Goal: Transaction & Acquisition: Subscribe to service/newsletter

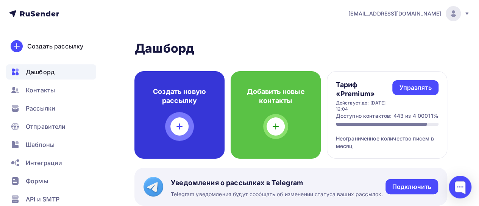
click at [181, 130] on icon at bounding box center [179, 126] width 9 height 9
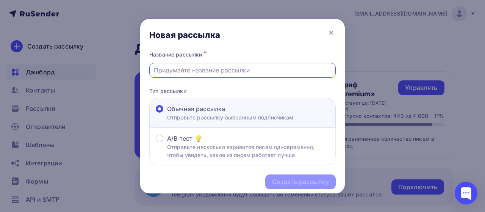
click at [204, 74] on input "text" at bounding box center [243, 70] width 178 height 9
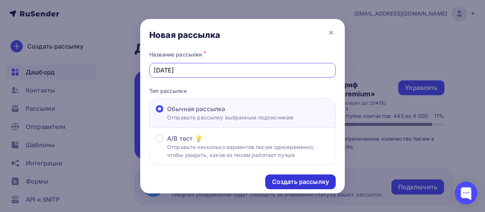
type input "[DATE]"
click at [289, 179] on div "Создать рассылку" at bounding box center [300, 181] width 57 height 9
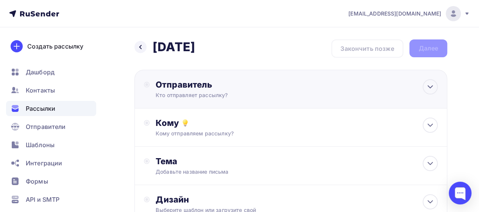
click at [207, 97] on div "Кто отправляет рассылку?" at bounding box center [230, 95] width 148 height 8
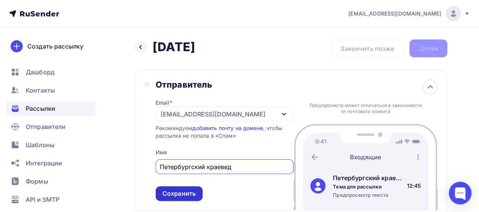
type input "Петербургский краевед"
click at [195, 197] on div "Сохранить" at bounding box center [178, 193] width 33 height 9
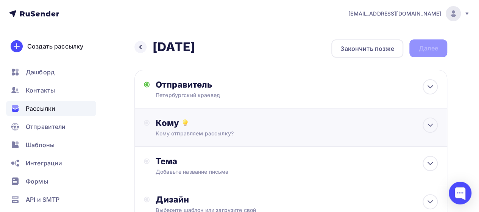
click at [199, 131] on div "Кому отправляем рассылку?" at bounding box center [283, 134] width 254 height 8
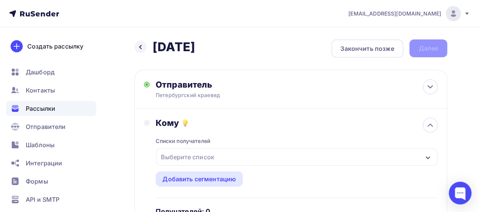
click at [200, 157] on div "Выберите список" at bounding box center [187, 157] width 59 height 14
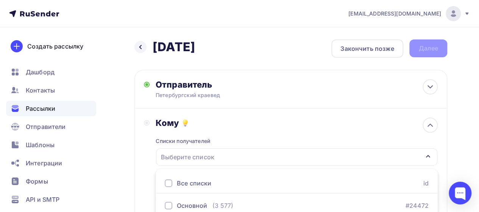
scroll to position [33, 0]
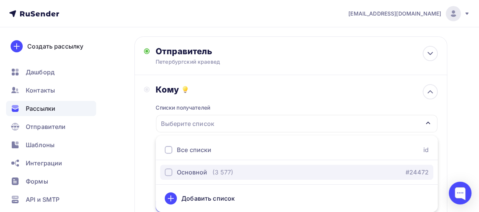
click at [192, 173] on div "Основной" at bounding box center [192, 171] width 30 height 9
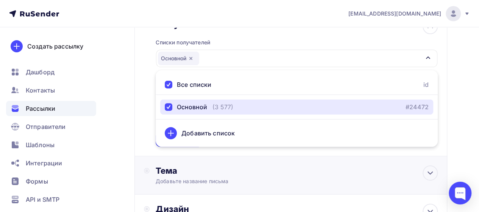
scroll to position [109, 0]
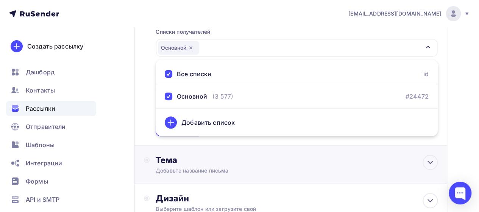
click at [156, 150] on div "Тема Добавьте название письма Тема * Рекомендуем использовать не более 150 симв…" at bounding box center [290, 164] width 313 height 38
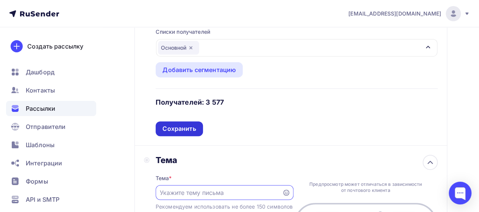
scroll to position [0, 0]
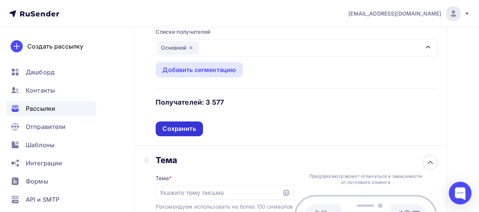
click at [167, 129] on div "Сохранить" at bounding box center [178, 128] width 33 height 9
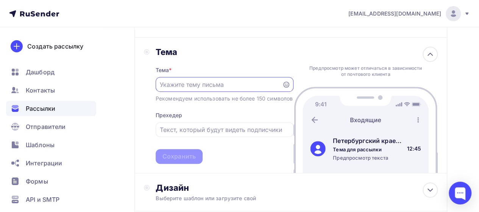
click at [183, 84] on input "text" at bounding box center [219, 84] width 118 height 9
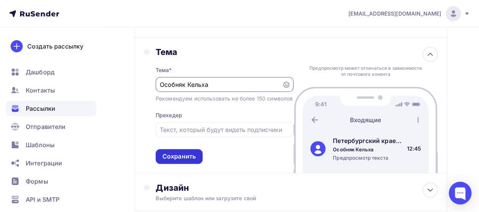
type input "Особняк Кельха"
click at [198, 160] on div "Сохранить" at bounding box center [179, 156] width 47 height 15
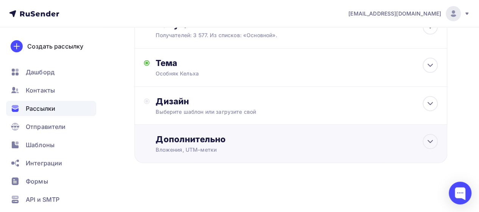
scroll to position [98, 0]
click at [204, 104] on div "Дизайн" at bounding box center [297, 101] width 282 height 11
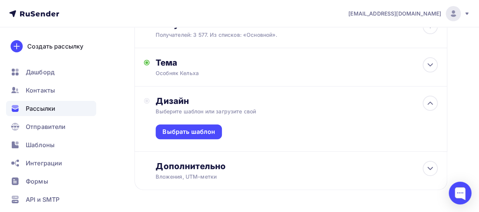
scroll to position [109, 0]
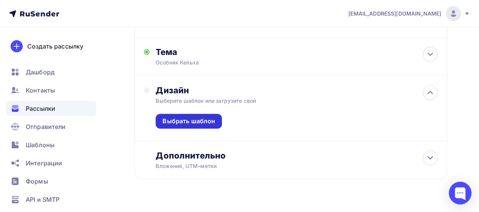
click at [197, 119] on div "Выбрать шаблон" at bounding box center [188, 121] width 53 height 9
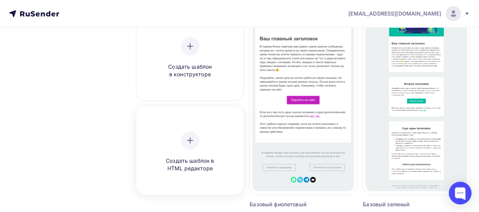
scroll to position [88, 0]
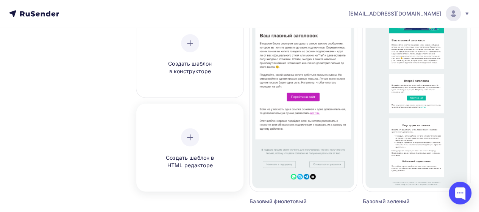
click at [189, 152] on div "Создать шаблон в HTML редакторе" at bounding box center [190, 148] width 72 height 41
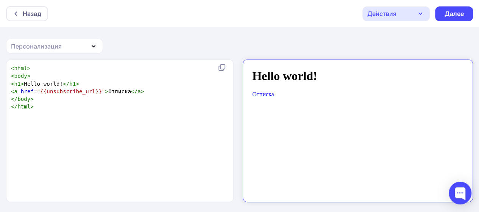
scroll to position [3, 0]
click at [101, 119] on div "xxxxxxxxxx < html > < body > < h1 > Hello world! </ h1 > < a href = "{{unsubscr…" at bounding box center [127, 140] width 237 height 155
type textarea "<html> <body> <h1>Hello world!</h1> <a href="{{unsubscribe_url}}">Отписка</a> <…"
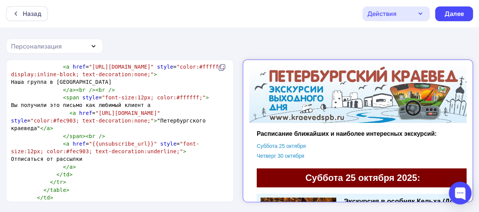
scroll to position [0, 0]
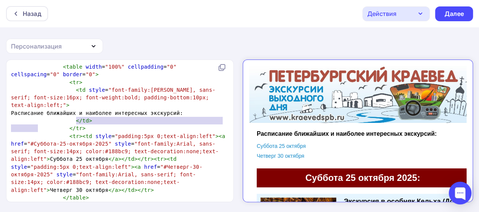
drag, startPoint x: 75, startPoint y: 119, endPoint x: 36, endPoint y: 129, distance: 40.1
click at [36, 116] on span "Расписание ближайших и наиболее интересных экскурсий:" at bounding box center [97, 113] width 172 height 6
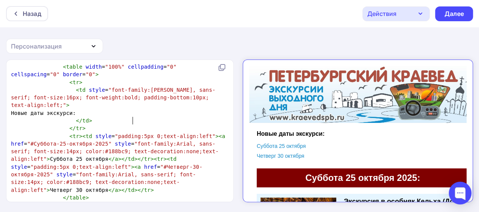
type textarea "Новые даты экскурсия"
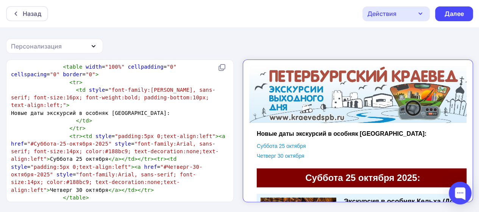
type textarea "й в особняк [GEOGRAPHIC_DATA]."
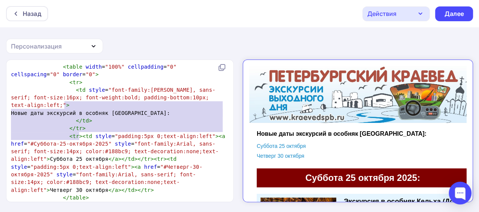
type textarea "<tr> <td style="font-family:Arial, sans-serif; font-size:16px; font-weight:bold…"
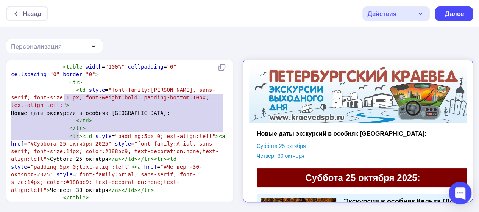
drag, startPoint x: 81, startPoint y: 137, endPoint x: 64, endPoint y: 98, distance: 42.2
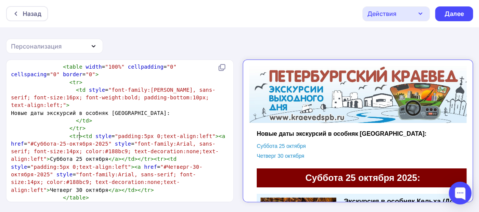
click at [83, 132] on pre "</ tr >" at bounding box center [118, 128] width 218 height 8
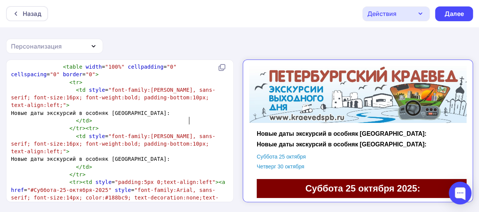
click at [170, 116] on span "Новые даты экскурсий в особняк [GEOGRAPHIC_DATA]:" at bounding box center [90, 113] width 159 height 6
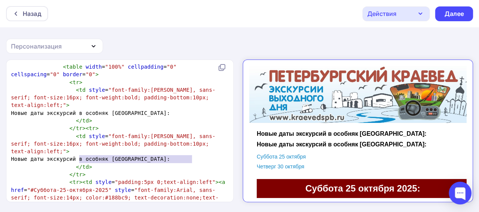
drag, startPoint x: 86, startPoint y: 159, endPoint x: 192, endPoint y: 159, distance: 106.0
click at [170, 159] on span "Новые даты экскурсий в особняк [GEOGRAPHIC_DATA]:" at bounding box center [90, 159] width 159 height 6
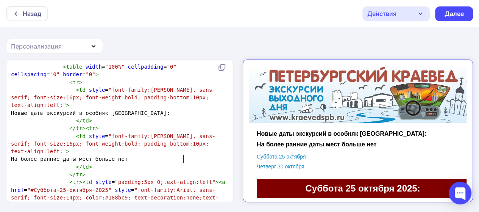
type textarea "а более ранние даты мест больше нет!"
click at [44, 108] on span ""font-family:[PERSON_NAME], sans-serif; font-size:16px; font-weight:bold; paddi…" at bounding box center [113, 98] width 205 height 22
type textarea "с"
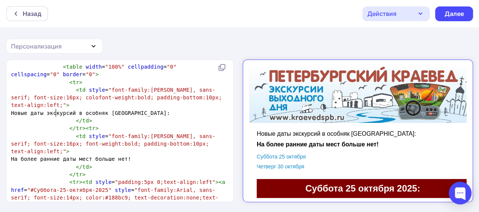
scroll to position [3, 11]
type textarea "color:"
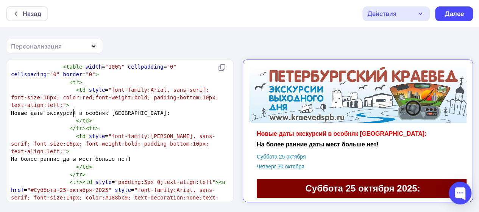
type textarea "red;"
type textarea "c"
click at [48, 108] on span ""font-family:Arial, sans-serif; font-size:16px; color:red; font-weight:bold; pa…" at bounding box center [118, 98] width 214 height 22
type textarea "color:"
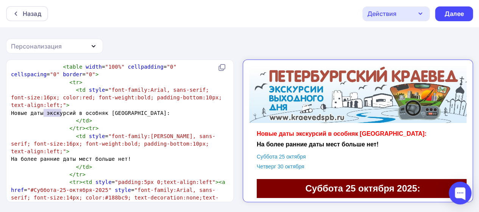
drag, startPoint x: 62, startPoint y: 114, endPoint x: 45, endPoint y: 115, distance: 17.5
click at [44, 108] on span ""font-family:Arial, sans-serif; font-size:16px; color:red; font-weight:bold; pa…" at bounding box center [118, 98] width 214 height 22
click at [97, 155] on span ""font-family:[PERSON_NAME], sans-serif; font-size:16px; font-weight:bold; paddi…" at bounding box center [113, 144] width 205 height 22
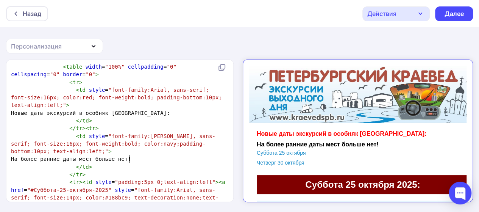
scroll to position [3, 14]
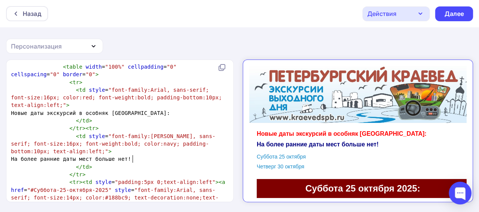
type textarea "navy;"
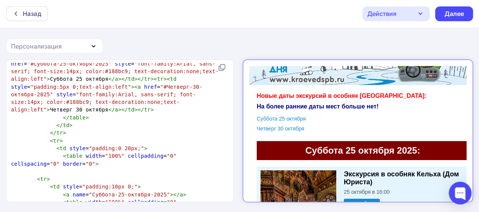
scroll to position [383, 0]
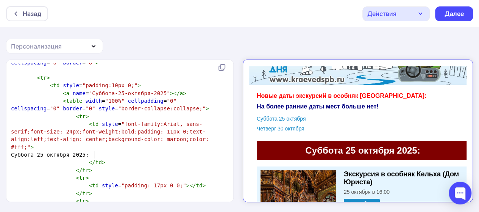
click at [89, 157] on span "Суббота 25 октября 2025:" at bounding box center [50, 154] width 78 height 6
type textarea "-"
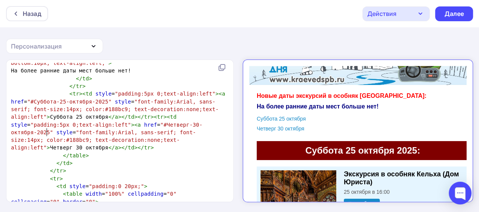
click at [47, 133] on span "< tr >< td style = "padding:5px 0;text-align:left" >< a href = "#Суббота-25-окт…" at bounding box center [119, 121] width 217 height 60
type textarea "-"
click at [109, 150] on span "< tr >< td style = "padding:5px 0;text-align:left" >< a href = "#Суббота-25-окт…" at bounding box center [119, 121] width 217 height 60
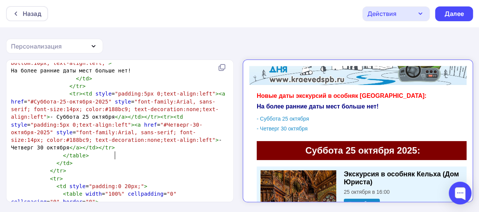
type textarea "-"
click at [317, 117] on td "- Суббота 25 октября" at bounding box center [356, 112] width 212 height 10
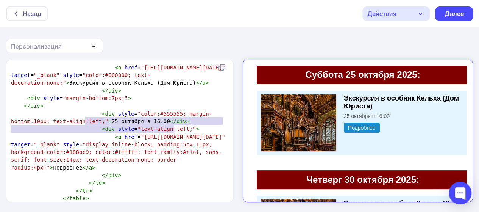
type textarea "<div style="color:#555555; margin-bottom:10px; text-align:left;">25 октября в 1…"
drag, startPoint x: 181, startPoint y: 131, endPoint x: 88, endPoint y: 120, distance: 93.4
click at [88, 120] on pre "< div style = "color:#555555; margin-bottom:10px; text-align:left;" > 25 октябр…" at bounding box center [118, 118] width 218 height 16
click at [184, 125] on pre "< div style = "color:#555555; margin-bottom:10px; text-align:left;" > 25 октябр…" at bounding box center [118, 118] width 218 height 16
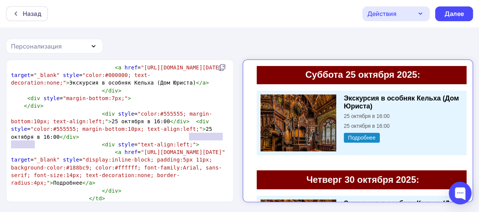
type textarea "25 октября в 16:00"
drag, startPoint x: 190, startPoint y: 137, endPoint x: 43, endPoint y: 144, distance: 147.1
click at [33, 140] on span "< div style = "color:#555555; margin-bottom:10px; text-align:left;" > 25 октябр…" at bounding box center [113, 125] width 205 height 29
drag, startPoint x: 194, startPoint y: 125, endPoint x: 196, endPoint y: 131, distance: 5.6
click at [196, 129] on pre "< div style = "color:#555555; margin-bottom:10px; text-align:left;" > 25 октябр…" at bounding box center [118, 125] width 218 height 31
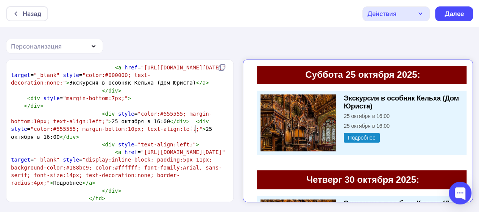
type textarea "2"
type textarea "5 октября в 16:00"
drag, startPoint x: 191, startPoint y: 136, endPoint x: 32, endPoint y: 142, distance: 159.2
click at [32, 140] on span "< div style = "color:#555555; margin-bottom:10px; text-align:left;" > 25 октябр…" at bounding box center [113, 125] width 205 height 29
type textarea "Wty"
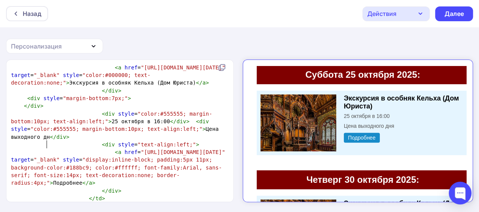
type textarea "Цена выходного дня"
click at [77, 132] on span ""color:#555555; margin-bottom:10px; text-align:left;"" at bounding box center [116, 129] width 172 height 6
type textarea "с"
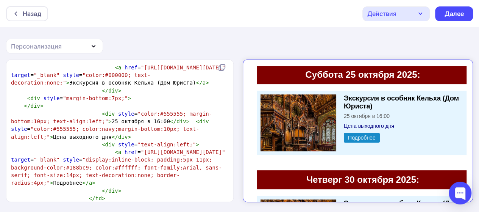
type textarea "color:navy;"
drag, startPoint x: 95, startPoint y: 135, endPoint x: 97, endPoint y: 155, distance: 19.8
click at [106, 137] on span ""color:#555555; color:navy; margin-bottom:10px; text-align:left;"" at bounding box center [107, 133] width 192 height 14
type textarea "mroon"
drag, startPoint x: 97, startPoint y: 136, endPoint x: 100, endPoint y: 142, distance: 7.3
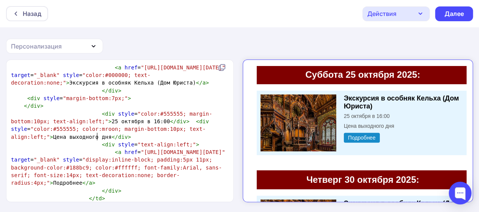
click at [97, 136] on span ""color:#555555; color:mroon; margin-bottom:10px; text-align:left;"" at bounding box center [108, 133] width 195 height 14
type textarea "a"
click at [119, 141] on pre "< div style = "color:#555555; margin-bottom:10px; text-align:left;" > 25 октябр…" at bounding box center [118, 125] width 218 height 31
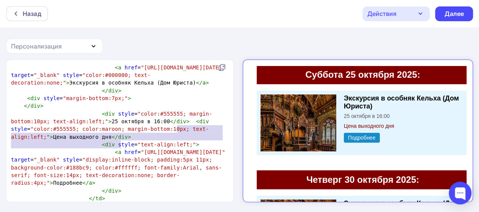
type textarea "<div style="color:#555555; color:maroon; margin-bottom:10px; text-align:left;">…"
drag, startPoint x: 124, startPoint y: 142, endPoint x: 181, endPoint y: 128, distance: 59.2
click at [181, 128] on pre "< div style = "color:#555555; margin-bottom:10px; text-align:left;" > 25 октябр…" at bounding box center [118, 125] width 218 height 31
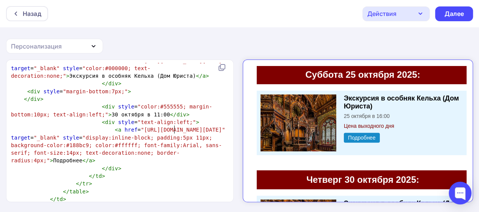
click at [182, 118] on pre "< div style = "color:#555555; margin-bottom:10px; text-align:left;" > 30 октябр…" at bounding box center [118, 111] width 218 height 16
paste textarea "в"
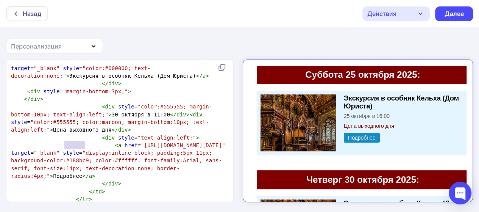
drag, startPoint x: 65, startPoint y: 145, endPoint x: 85, endPoint y: 146, distance: 19.7
click at [85, 133] on span "< div style = "color:#555555; margin-bottom:10px; text-align:left;" > 30 октябр…" at bounding box center [111, 117] width 201 height 29
type textarea ","
type textarea "будек"
click at [73, 133] on span "< div style = "color:#555555; margin-bottom:10px; text-align:left;" > 30 октябр…" at bounding box center [111, 117] width 201 height 29
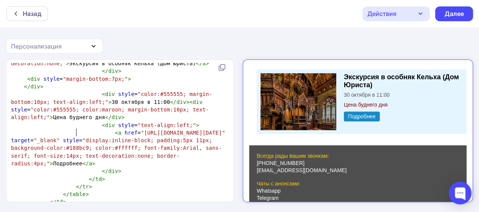
click at [412, 15] on div "Действия" at bounding box center [395, 13] width 67 height 15
type textarea "н"
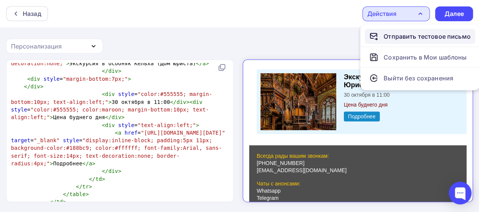
click at [406, 37] on div "Отправить тестовое письмо" at bounding box center [427, 36] width 87 height 9
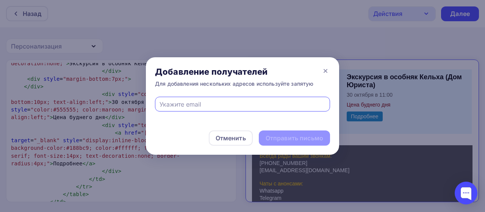
click at [233, 109] on div at bounding box center [242, 104] width 175 height 15
click at [185, 105] on input "text" at bounding box center [242, 104] width 166 height 9
click at [324, 69] on icon at bounding box center [325, 70] width 9 height 9
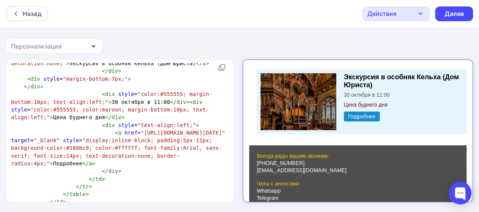
click at [119, 120] on span ""color:#555555; color:maroon; margin-bottom:10px; text-align:left;"" at bounding box center [110, 113] width 198 height 14
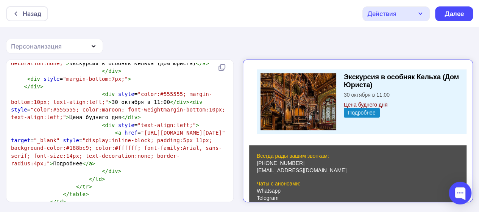
type textarea "Ж"
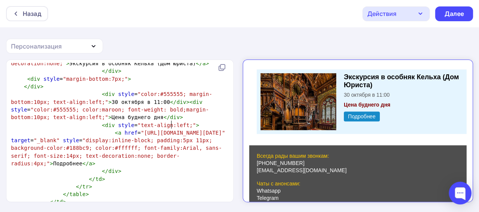
type textarea ": bold;"
type textarea "font-weight: bold;"
drag, startPoint x: 117, startPoint y: 124, endPoint x: 171, endPoint y: 126, distance: 53.8
click at [171, 120] on span ""color:#555555; color:maroon; font-weight: bold; margin-bottom:10px; text-align…" at bounding box center [111, 113] width 201 height 14
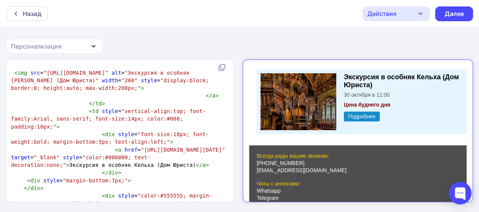
scroll to position [1255, 0]
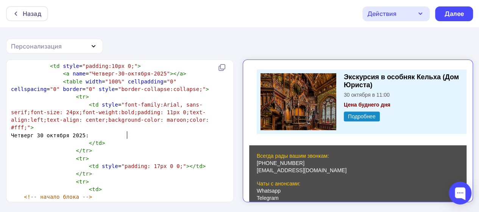
click at [126, 131] on span ""font-family:Arial, sans-serif;font-size: 24px;font-weight:bold;padding: 11px 0…" at bounding box center [111, 115] width 201 height 29
click at [84, 131] on span ""font-family:Arial, sans-serif;font-size: 24px;font-weight:bold;padding: 11px 0…" at bounding box center [111, 115] width 201 height 29
type textarea "color: #fff;"
drag, startPoint x: 105, startPoint y: 135, endPoint x: 141, endPoint y: 137, distance: 36.0
click at [141, 131] on span ""font-family:Arial, sans-serif;font-size: 24px;font-weight:bold;padding: 11px 0…" at bounding box center [111, 115] width 201 height 29
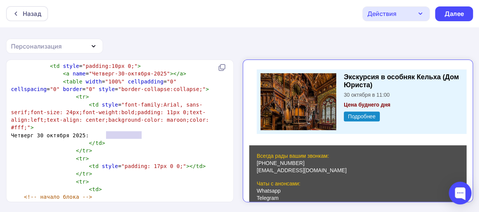
paste textarea
click at [107, 131] on span ""font-family:Arial, sans-serif;font-size: 24px;font-weight:bold;padding: 11px 0…" at bounding box center [108, 115] width 195 height 29
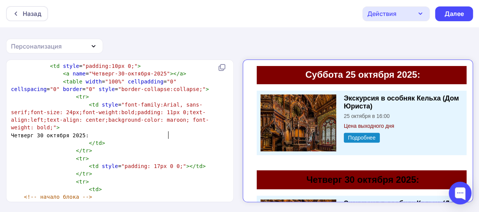
click at [175, 131] on pre "< td style = "font-family:Arial, sans-serif;font-size: 24px;font-weight:bold;pa…" at bounding box center [118, 116] width 218 height 31
type textarea "color: #fff;"
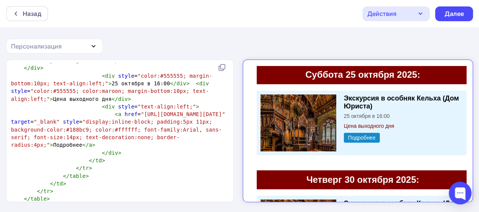
click at [45, 101] on span ""color:#555555; color:maroon; margin-bottom:10px; text-align:left;"" at bounding box center [110, 95] width 198 height 14
click at [50, 102] on span "font-weight:" at bounding box center [69, 99] width 39 height 6
type textarea """
click at [45, 101] on span ""color:#555555; color:maroon; margin-bottom:10px; text-align:left;"" at bounding box center [110, 95] width 198 height 14
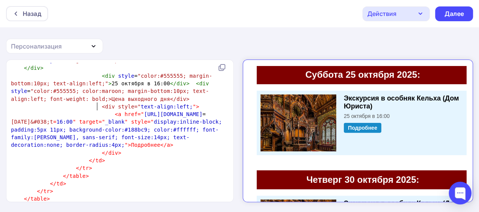
click at [98, 101] on span ""color:#555555; color:maroon; margin-bottom:10px; text-align:left; font-weight:…" at bounding box center [110, 95] width 198 height 14
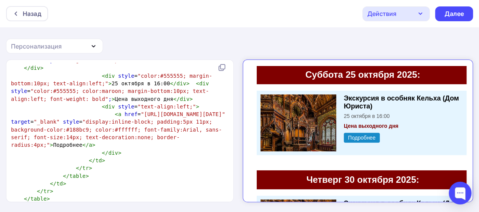
click at [411, 13] on div "Действия" at bounding box center [395, 13] width 67 height 15
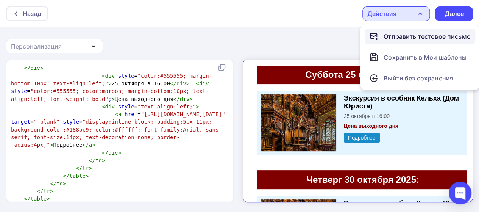
click at [396, 38] on div "Отправить тестовое письмо" at bounding box center [427, 36] width 87 height 9
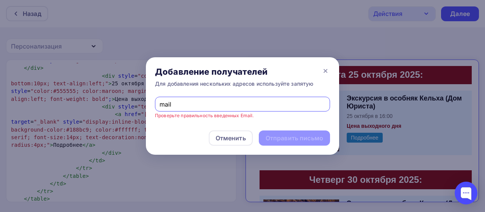
type input "[EMAIL_ADDRESS][DOMAIN_NAME]"
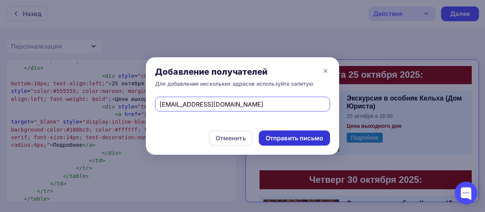
click at [284, 137] on div "Отправить письмо" at bounding box center [294, 138] width 58 height 9
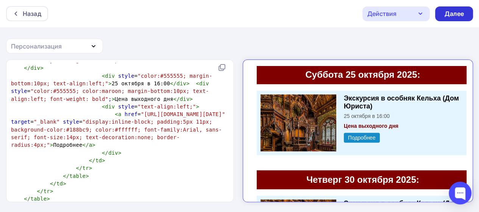
click at [450, 9] on div "Далее" at bounding box center [454, 13] width 38 height 15
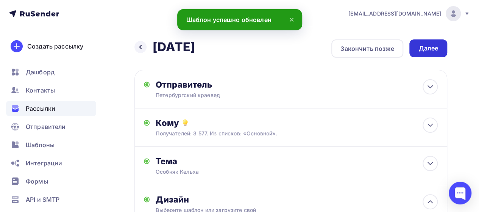
click at [425, 45] on div "Далее" at bounding box center [428, 48] width 20 height 9
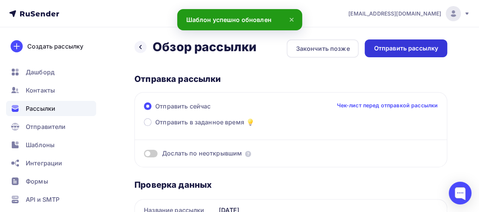
click at [415, 44] on div "Отправить рассылку" at bounding box center [406, 48] width 64 height 9
